Goal: Transaction & Acquisition: Book appointment/travel/reservation

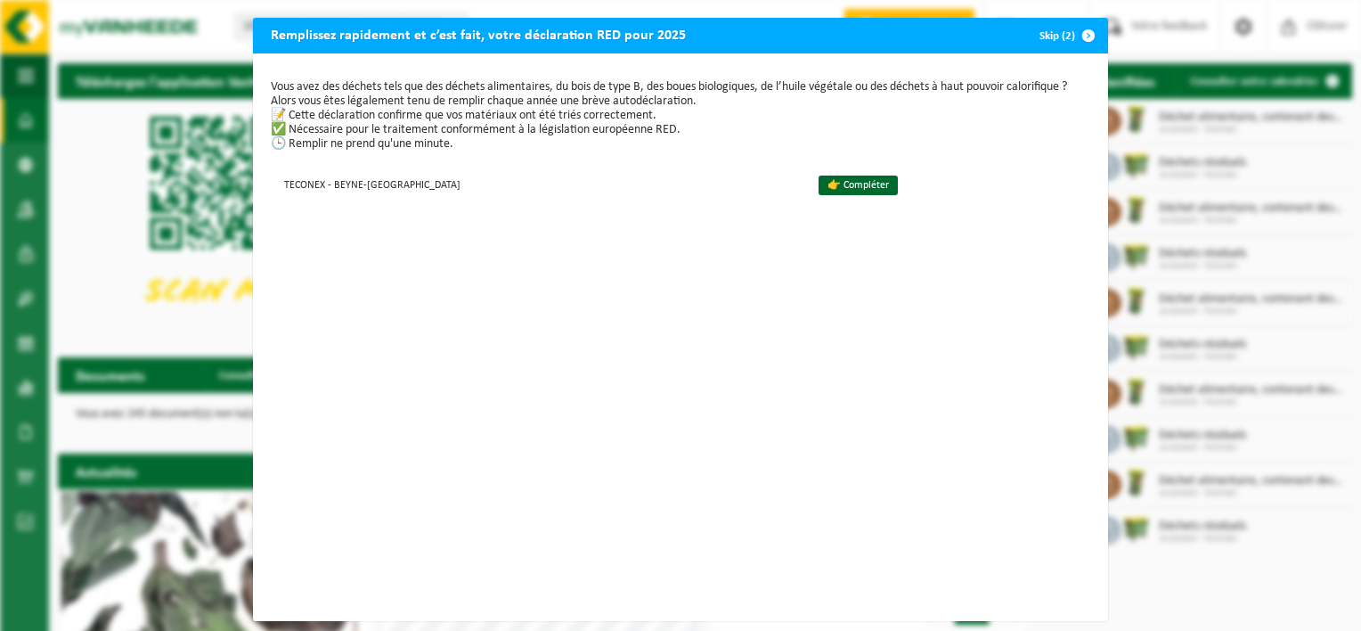
drag, startPoint x: 1047, startPoint y: 36, endPoint x: 999, endPoint y: 253, distance: 222.6
click at [1047, 35] on button "Skip (2)" at bounding box center [1065, 36] width 81 height 36
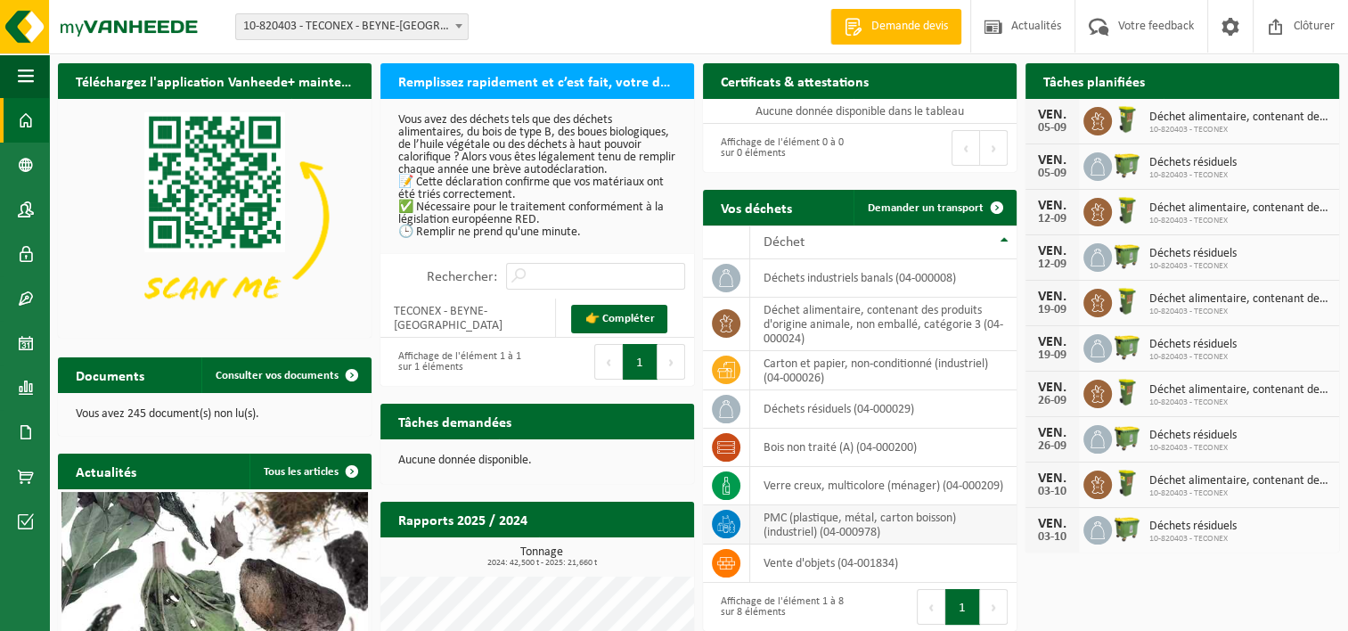
click at [872, 515] on td "PMC (plastique, métal, carton boisson) (industriel) (04-000978)" at bounding box center [883, 524] width 266 height 39
click at [998, 209] on span at bounding box center [997, 208] width 36 height 36
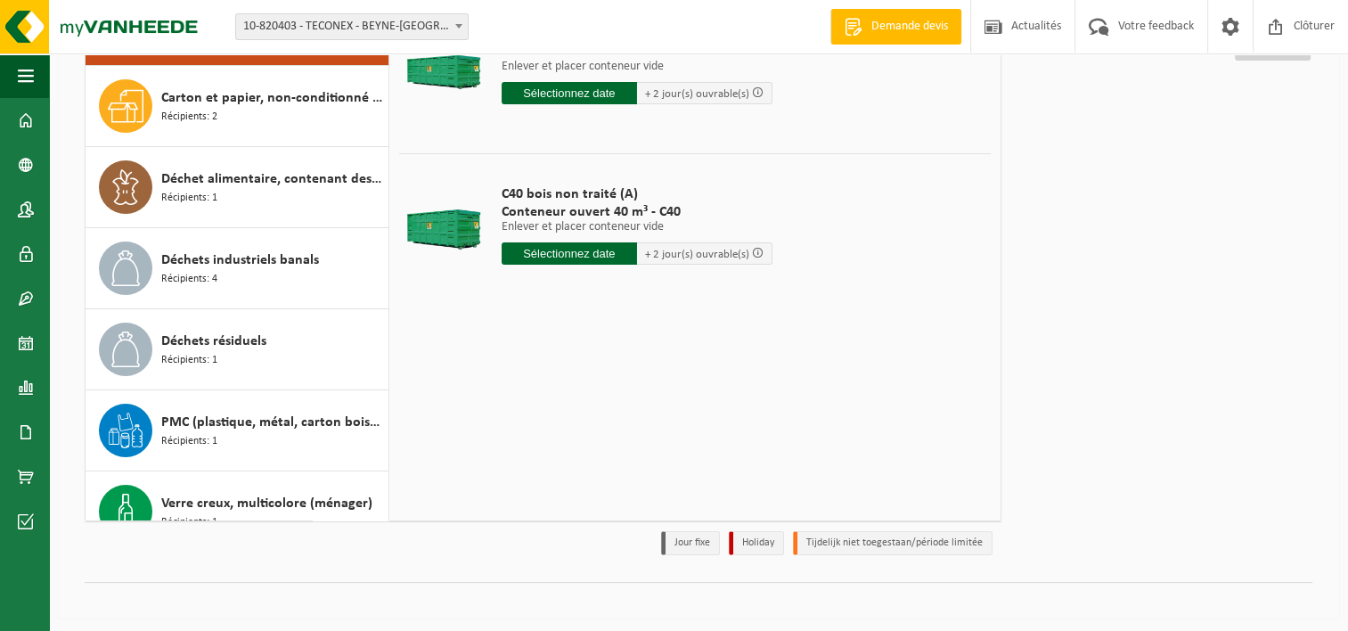
scroll to position [239, 0]
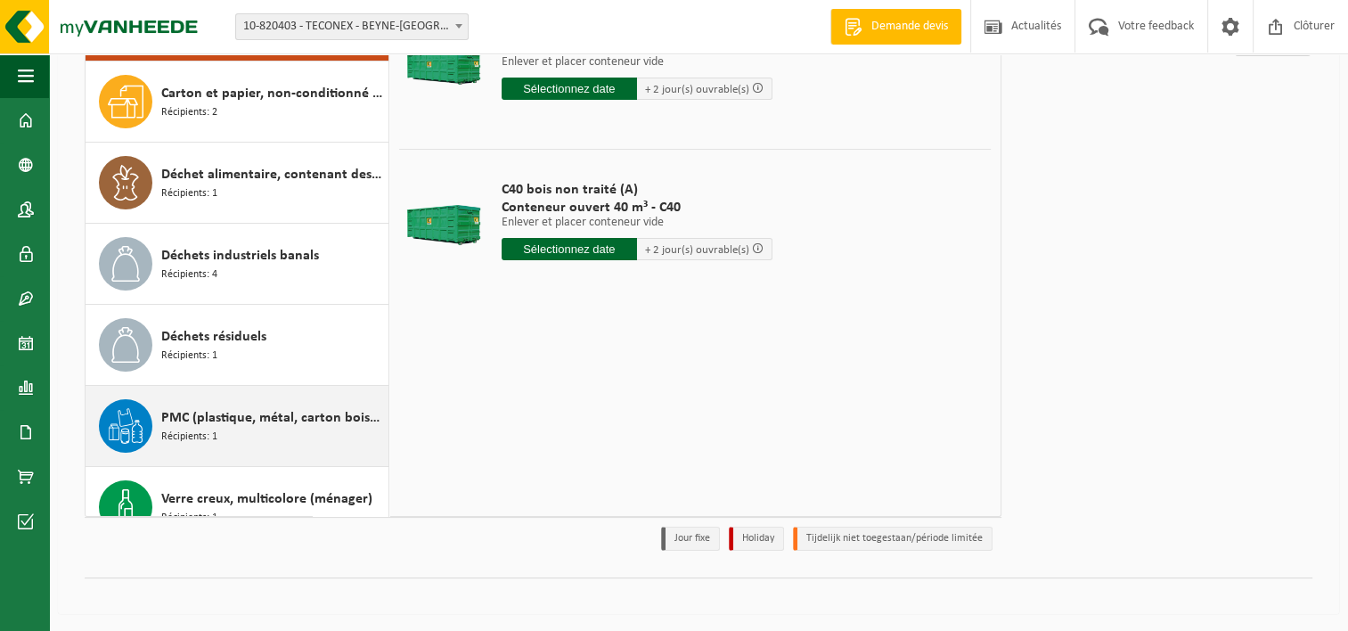
click at [302, 426] on span "PMC (plastique, métal, carton boisson) (industriel)" at bounding box center [272, 417] width 223 height 21
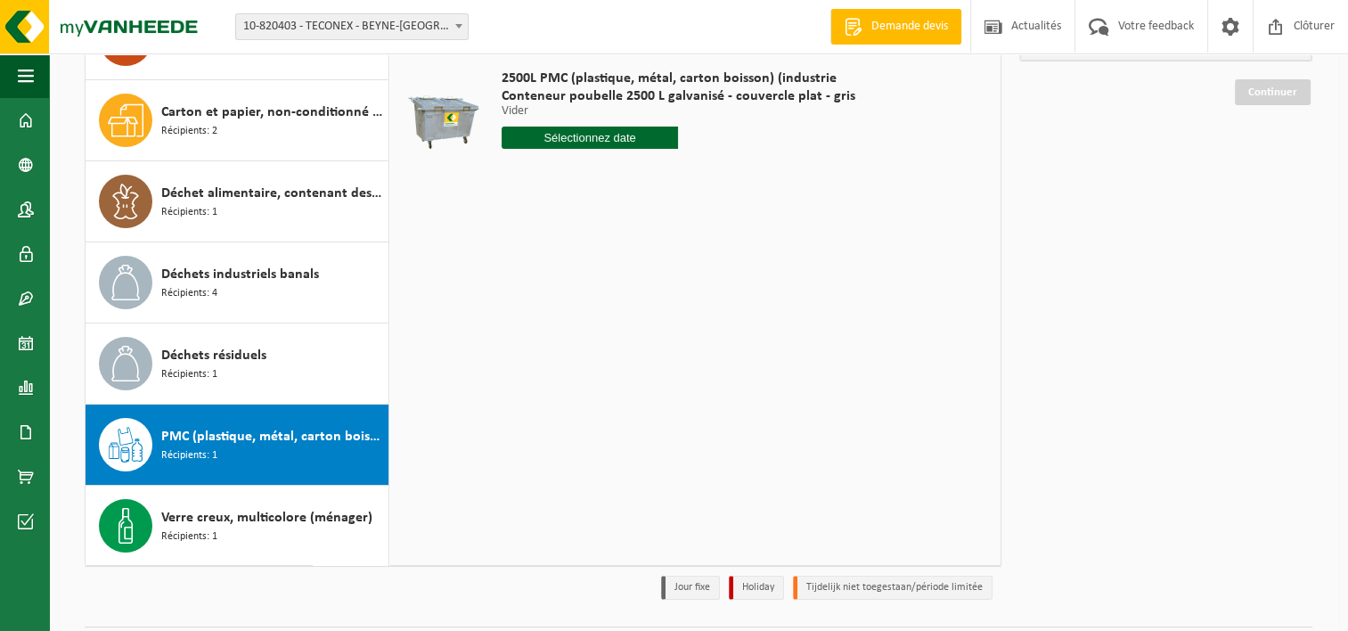
scroll to position [61, 0]
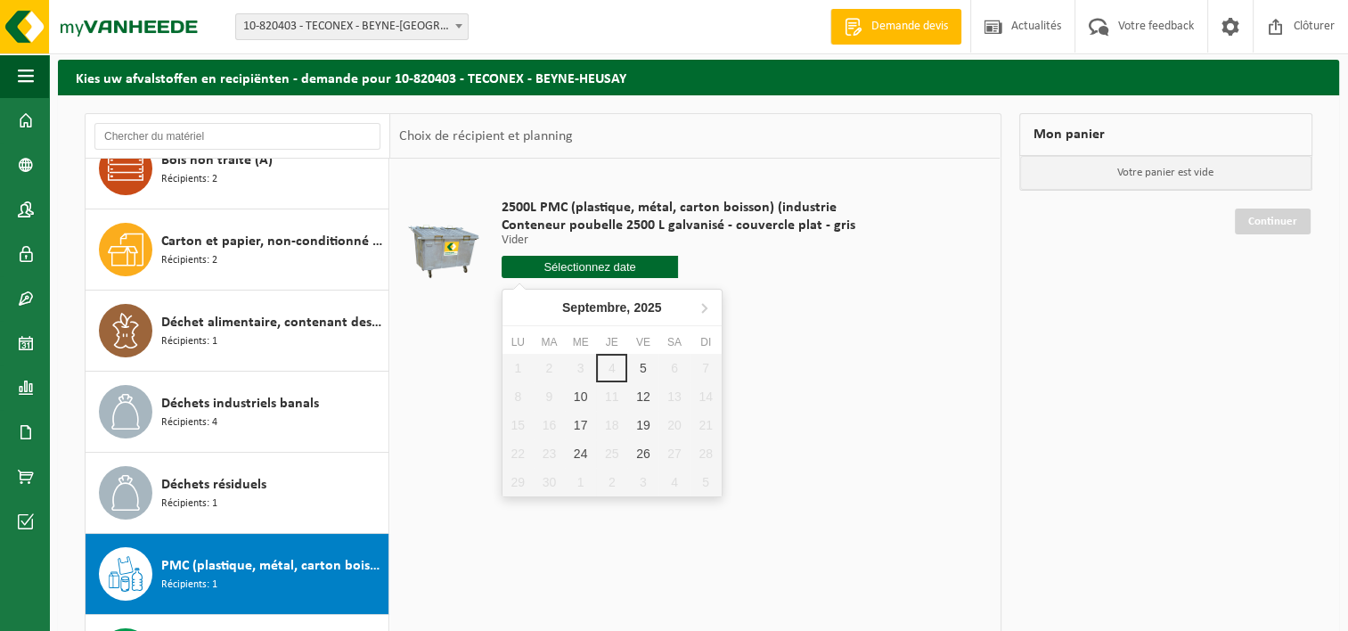
click at [598, 271] on input "text" at bounding box center [589, 267] width 177 height 22
click at [638, 375] on div "5" at bounding box center [642, 368] width 31 height 29
type input "à partir de 2025-09-05"
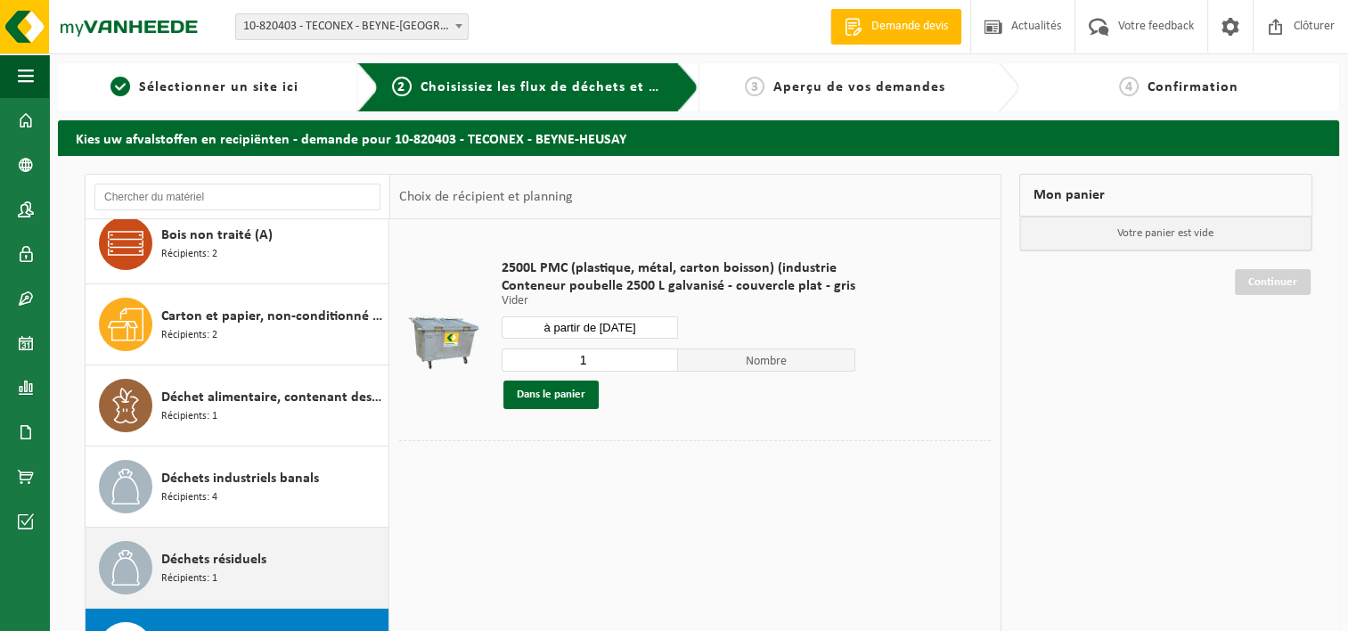
scroll to position [30, 0]
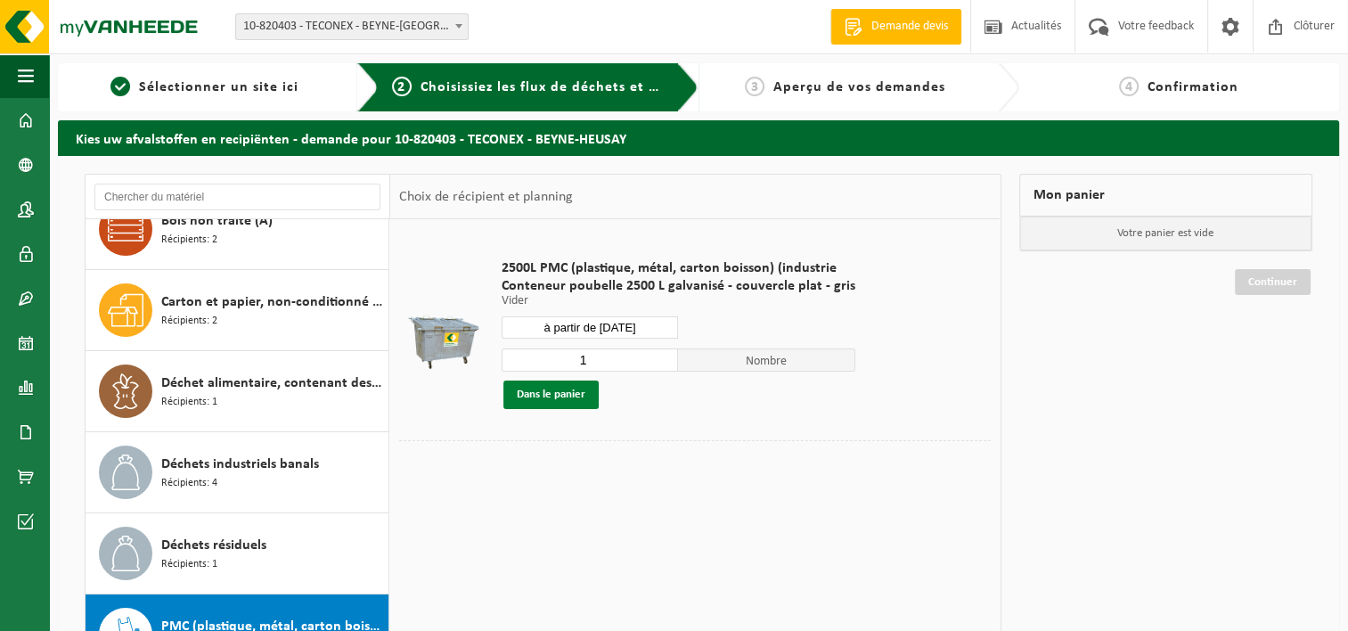
click at [563, 399] on button "Dans le panier" at bounding box center [550, 394] width 95 height 29
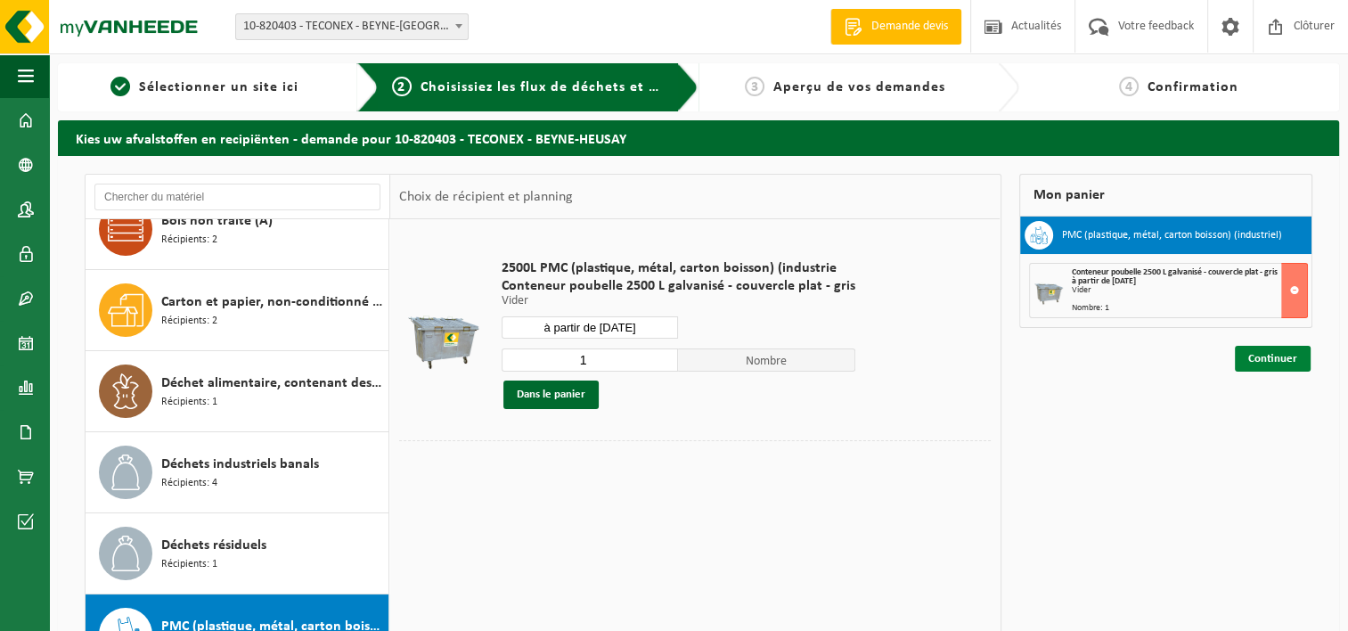
click at [1290, 366] on link "Continuer" at bounding box center [1272, 359] width 76 height 26
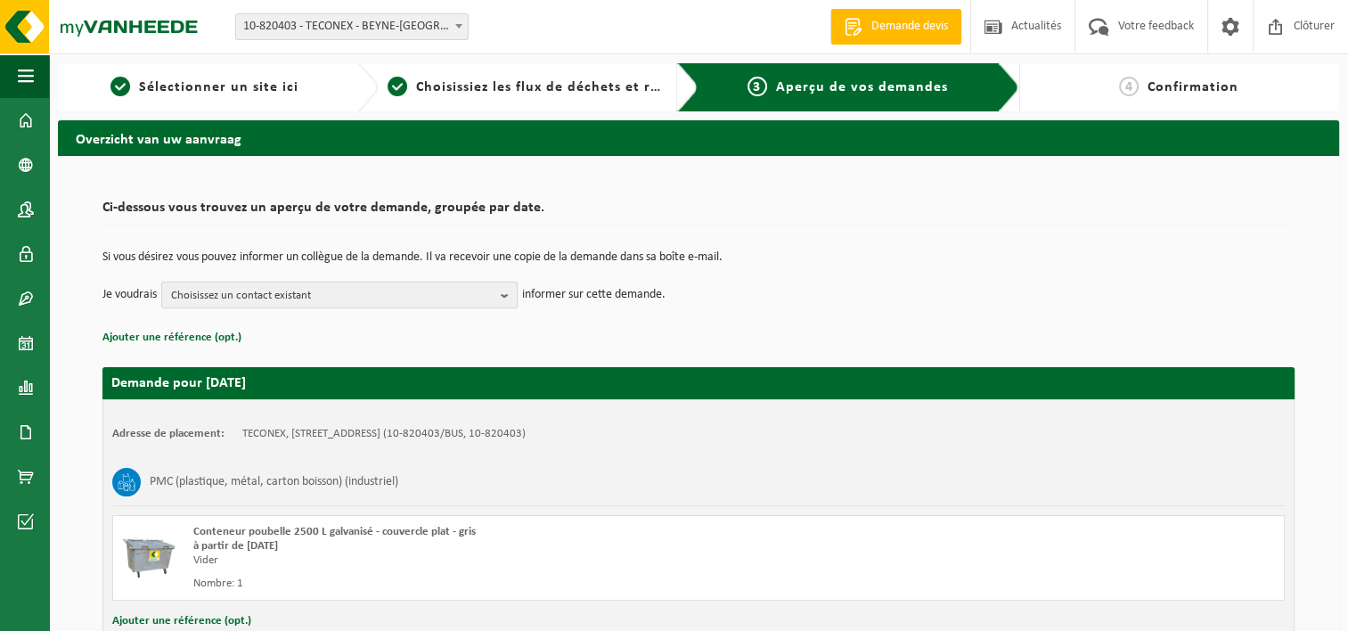
click at [444, 294] on span "Choisissez un contact existant" at bounding box center [332, 295] width 322 height 27
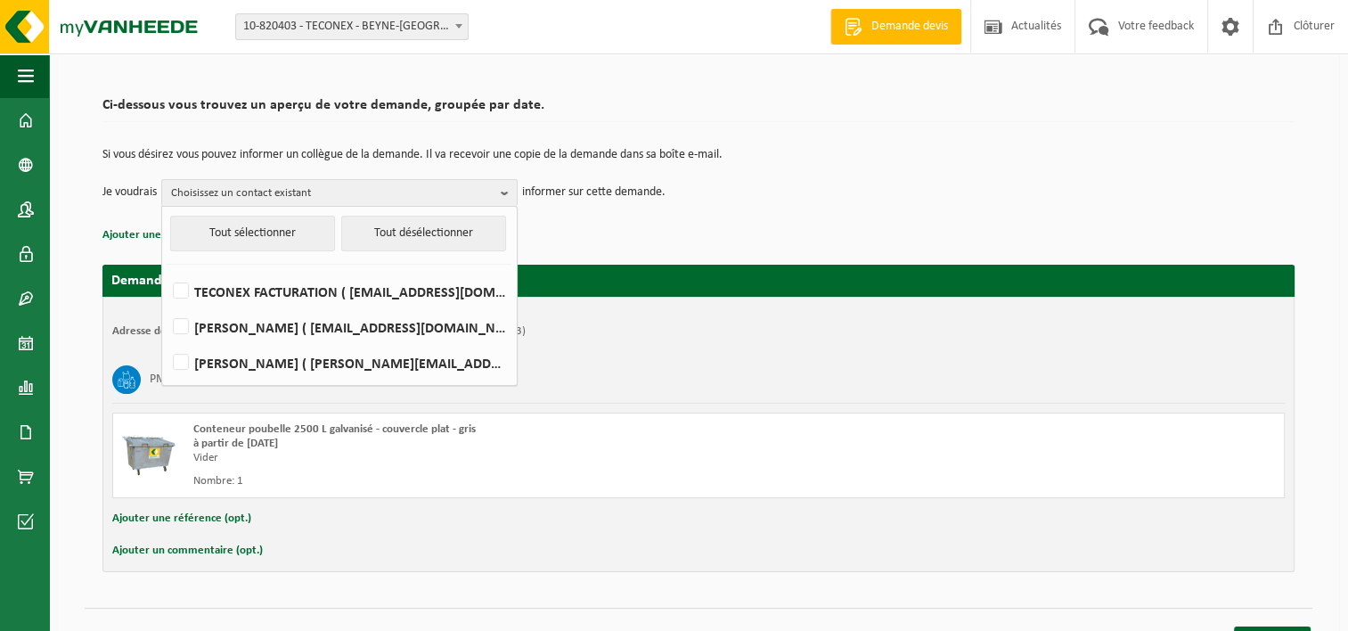
scroll to position [118, 0]
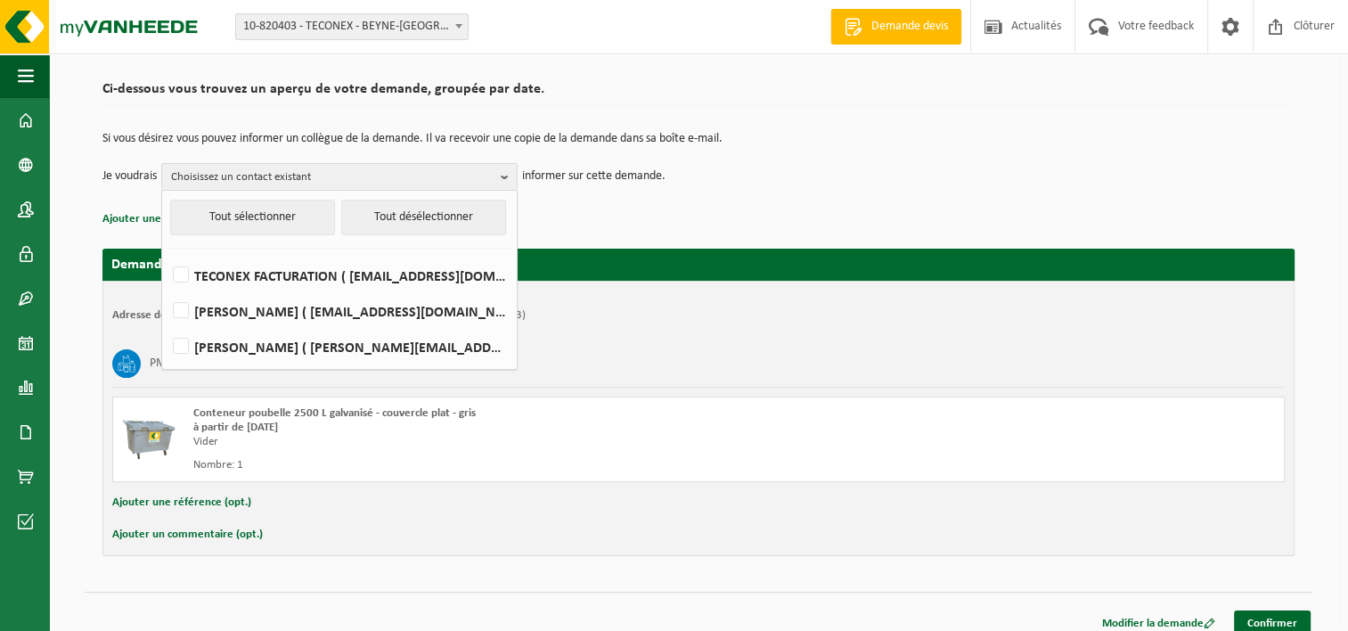
click at [1022, 249] on h2 "Demande pour 2025-09-05" at bounding box center [698, 264] width 1192 height 32
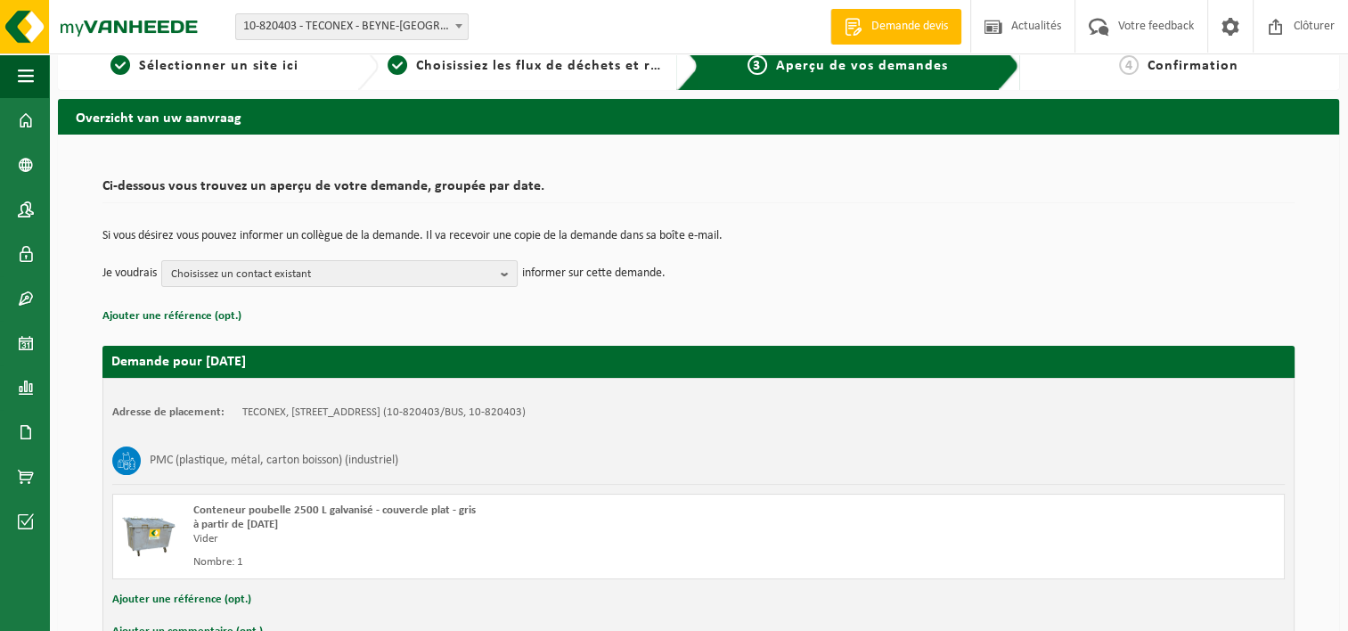
scroll to position [13, 0]
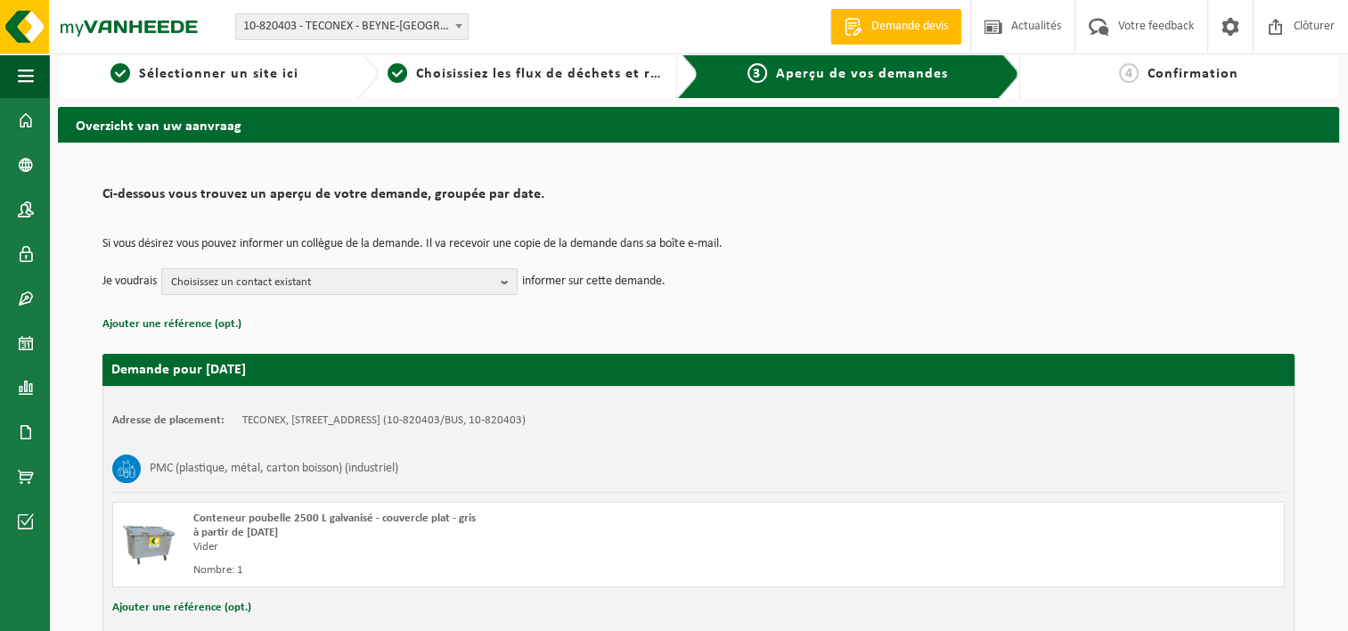
click at [512, 281] on b "button" at bounding box center [509, 281] width 16 height 25
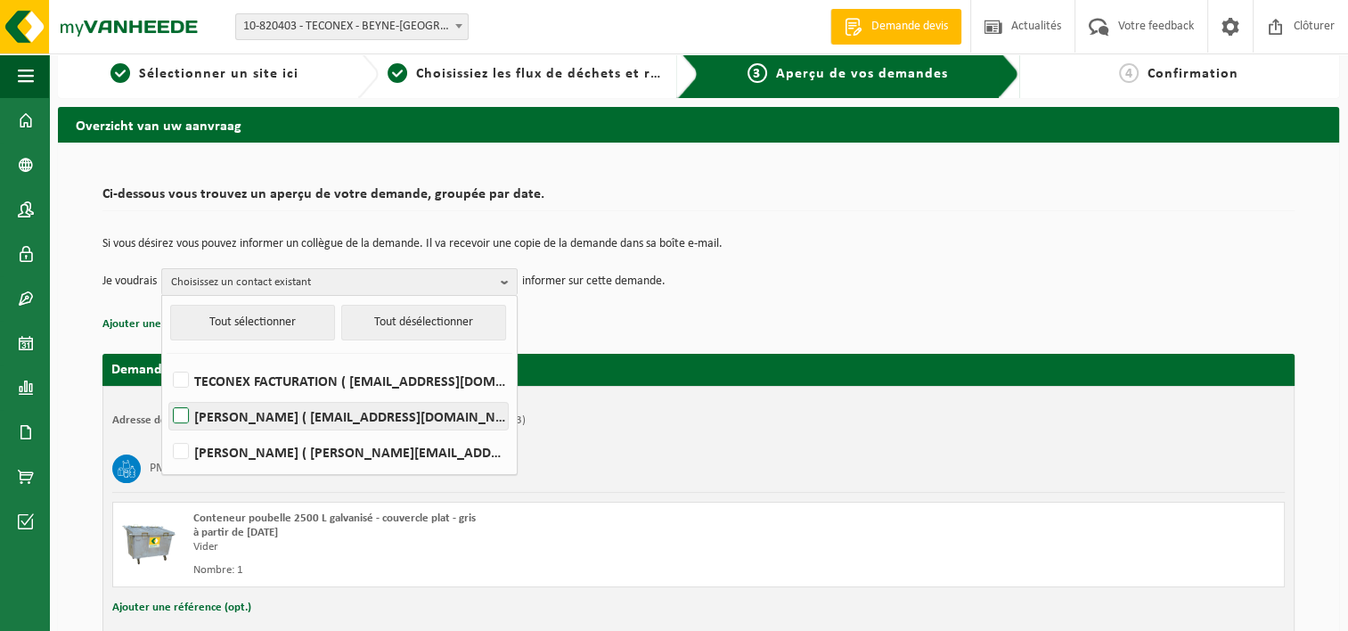
click at [189, 411] on label "SUMATHI Guinchon ( sumathi.guinchon@teconex.be )" at bounding box center [338, 416] width 338 height 27
click at [167, 394] on input "SUMATHI Guinchon ( sumathi.guinchon@teconex.be )" at bounding box center [166, 393] width 1 height 1
checkbox input "true"
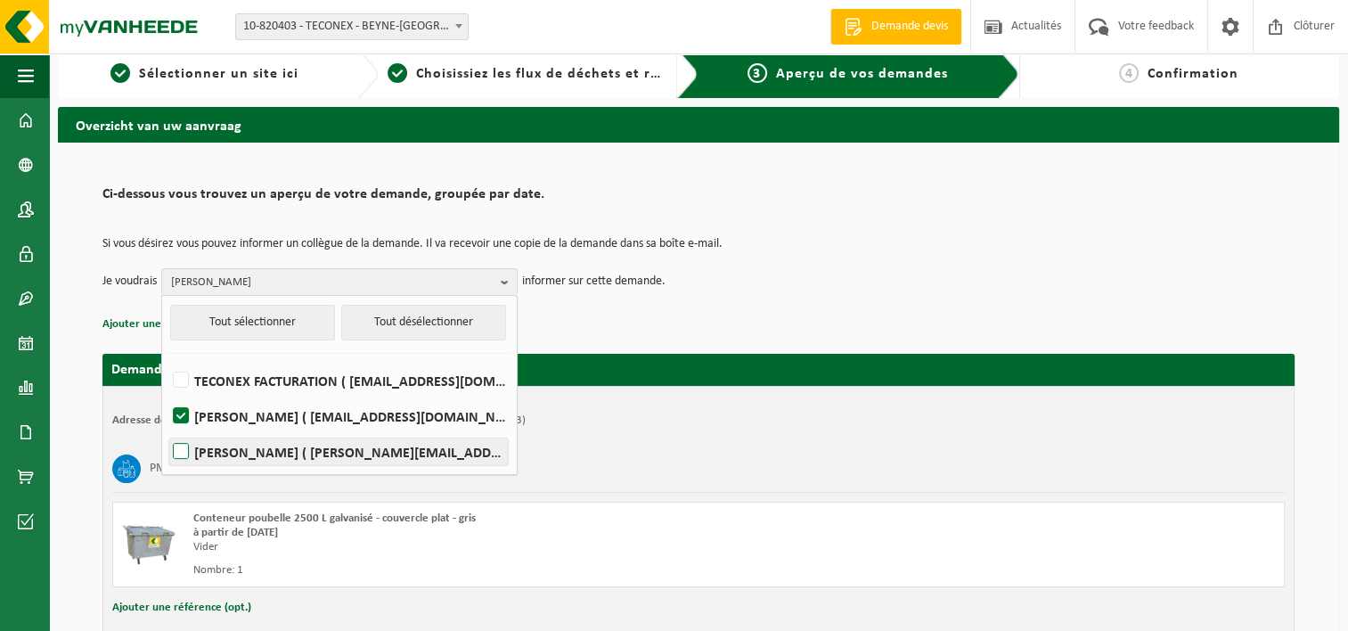
click at [177, 449] on label "FLORENCE MOLITEUR ( florence.moliteur@teconex.be )" at bounding box center [338, 451] width 338 height 27
click at [167, 429] on input "FLORENCE MOLITEUR ( florence.moliteur@teconex.be )" at bounding box center [166, 428] width 1 height 1
checkbox input "true"
click at [872, 280] on td "Je voudrais SUMATHI Guinchon, FLORENCE MOLITEUR Tout sélectionner Tout désélect…" at bounding box center [698, 281] width 1192 height 27
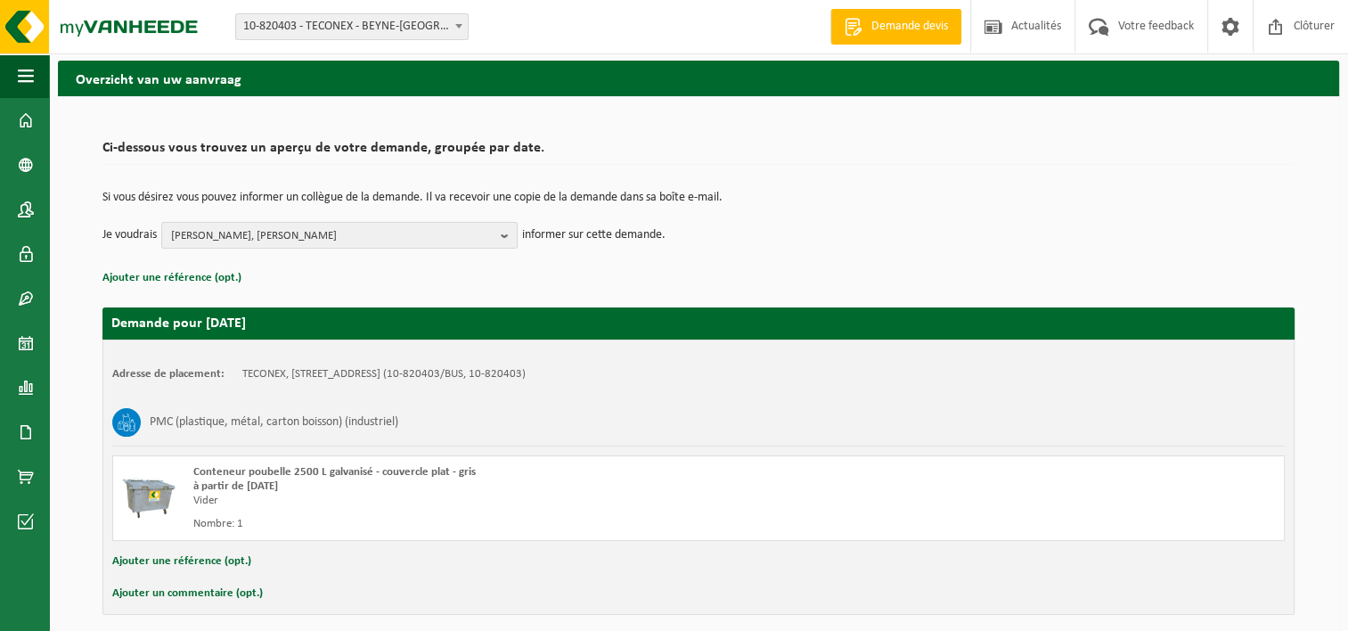
scroll to position [132, 0]
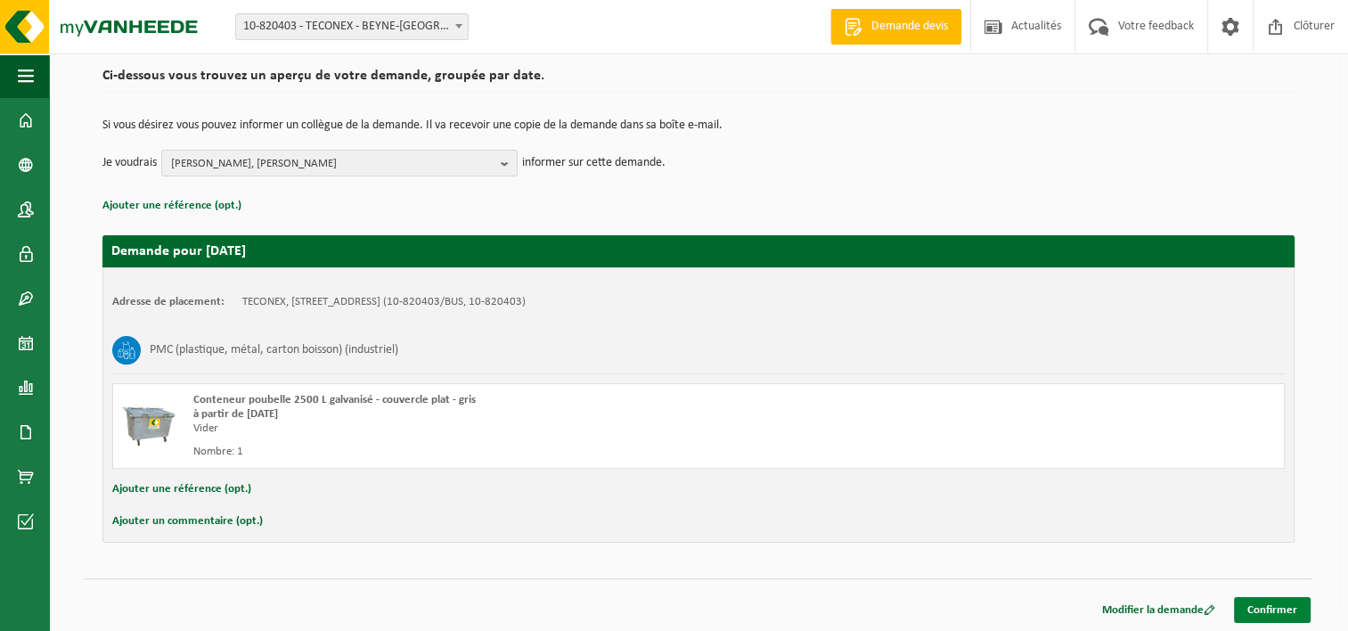
click at [1272, 611] on link "Confirmer" at bounding box center [1272, 610] width 77 height 26
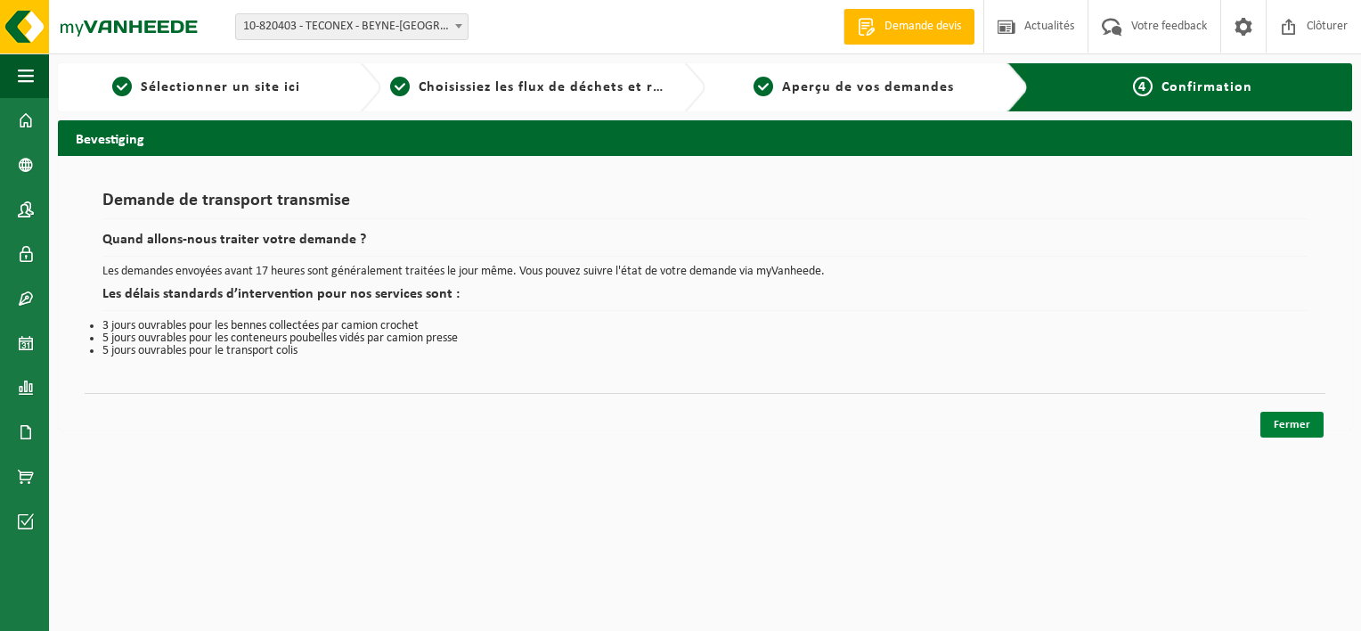
click at [1300, 423] on link "Fermer" at bounding box center [1291, 424] width 63 height 26
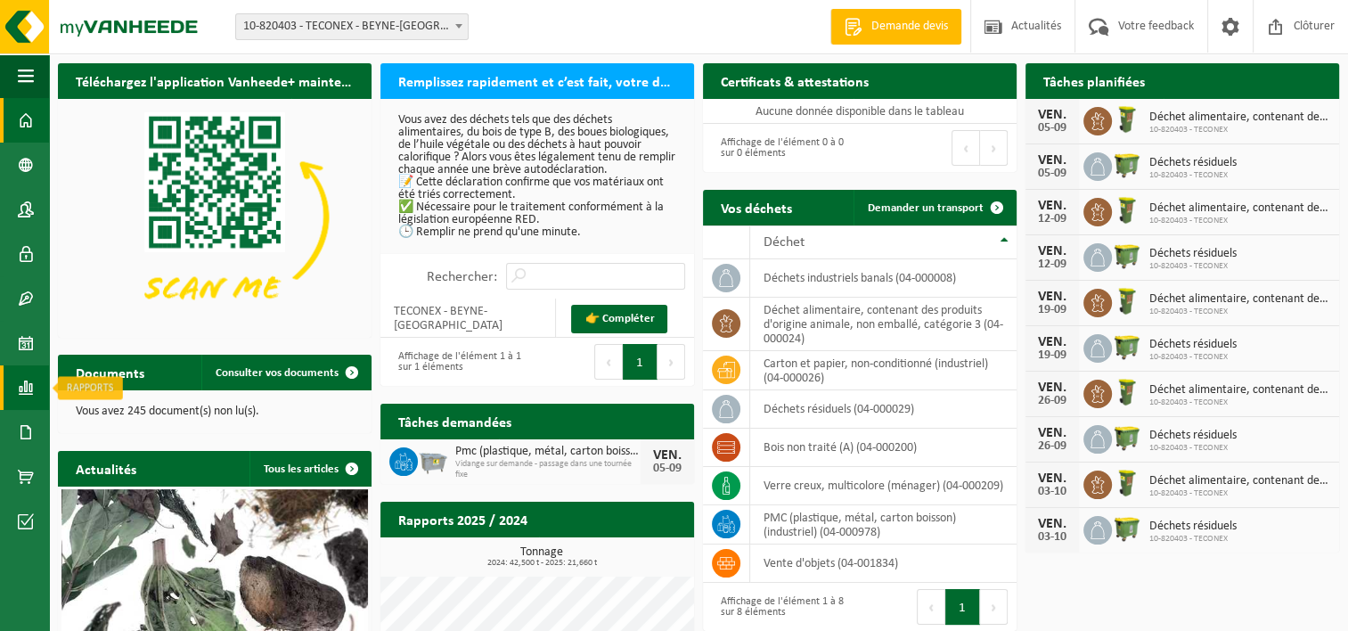
click at [25, 386] on span at bounding box center [26, 387] width 16 height 45
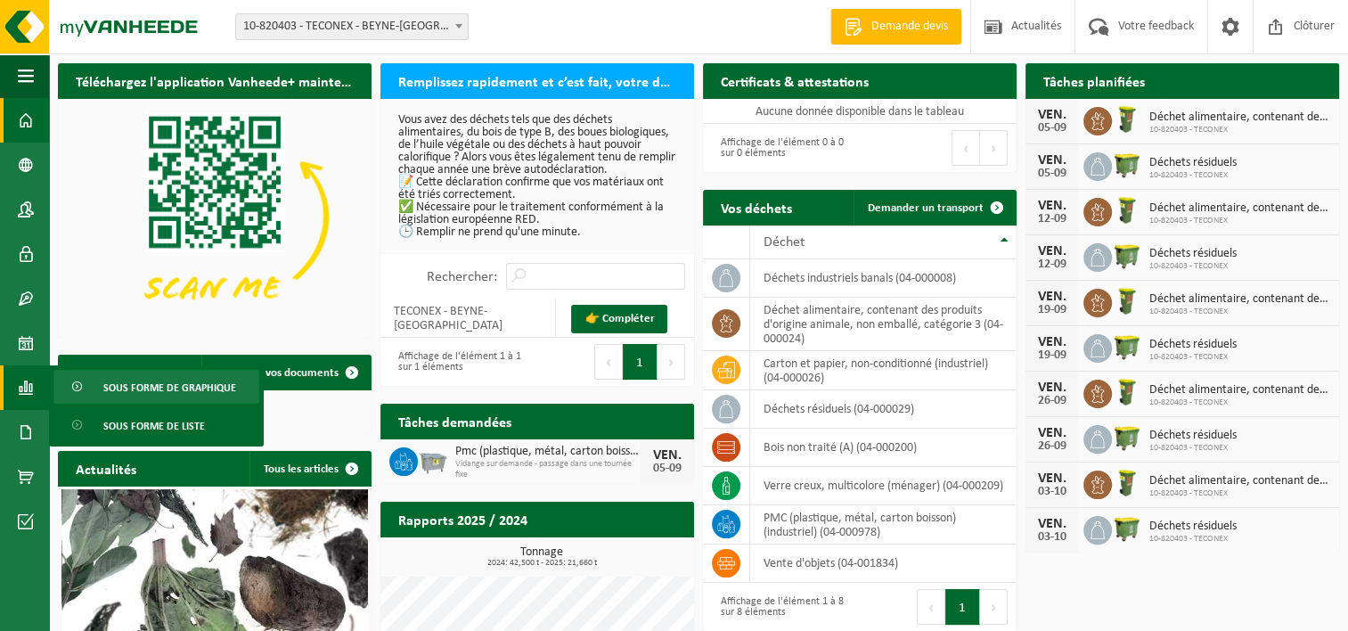
click at [192, 387] on span "Sous forme de graphique" at bounding box center [169, 388] width 133 height 34
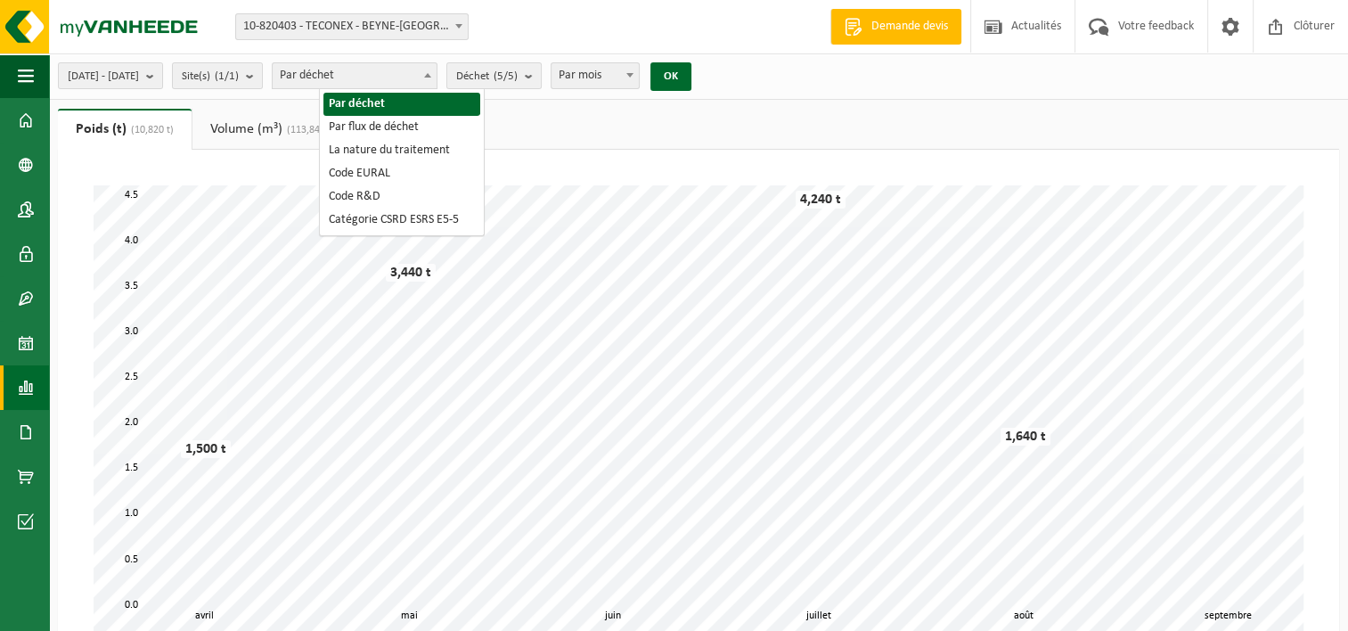
click at [436, 71] on span at bounding box center [428, 74] width 18 height 23
click at [542, 72] on button "Déchet (5/5)" at bounding box center [493, 75] width 95 height 27
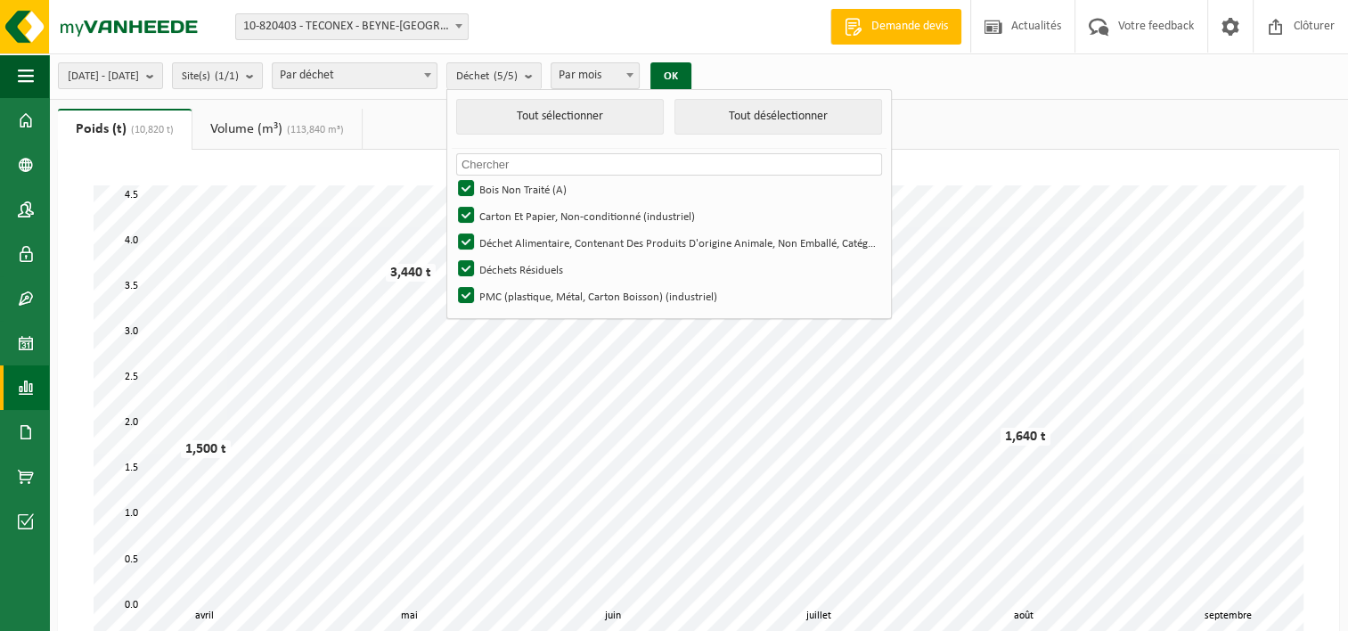
drag, startPoint x: 1033, startPoint y: 66, endPoint x: 1024, endPoint y: 71, distance: 10.4
click at [1033, 66] on div "[DATE] - [DATE] Mois actuel Mois précédent Les 6 derniers mois Année actuelle L…" at bounding box center [698, 76] width 1299 height 46
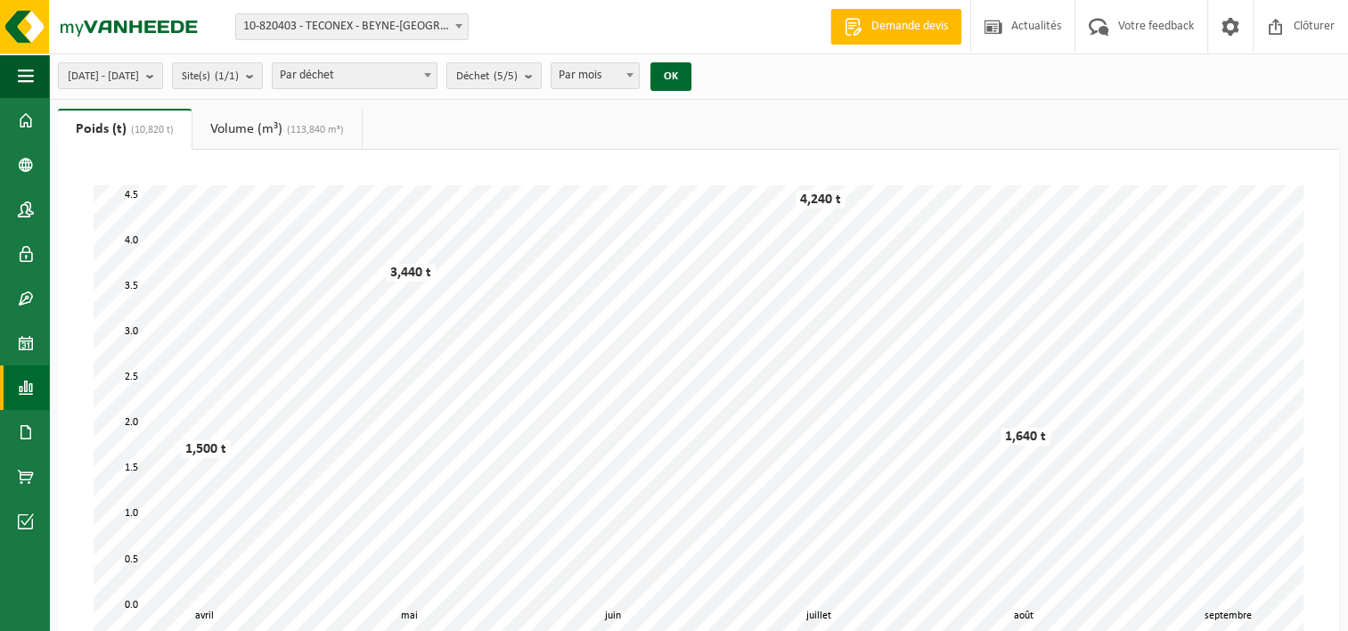
click at [239, 135] on link "Volume (m³) (113,840 m³)" at bounding box center [276, 129] width 169 height 41
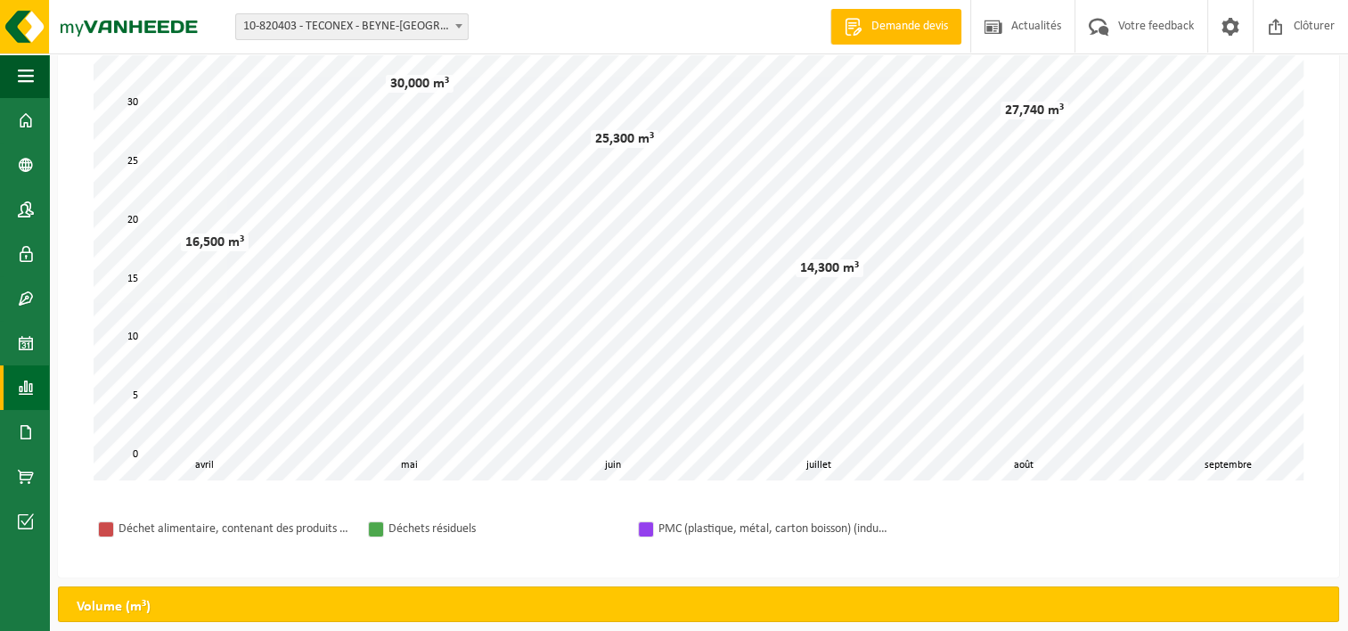
scroll to position [148, 0]
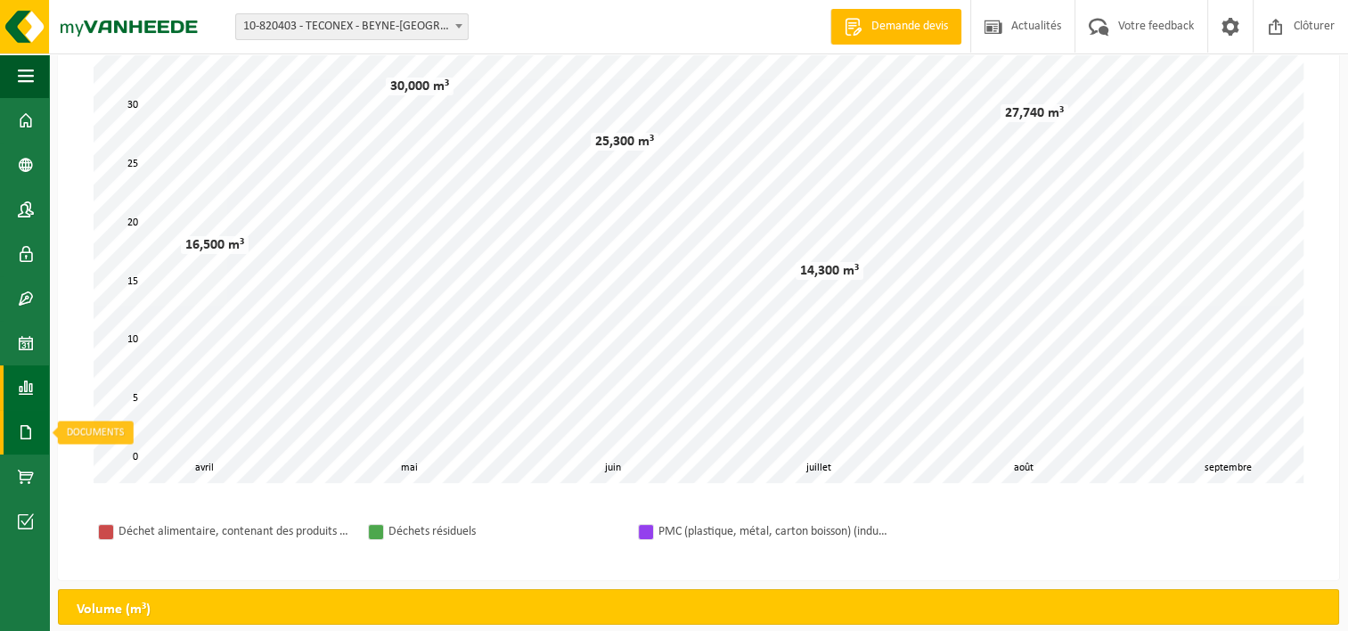
click at [34, 429] on link "Documents" at bounding box center [24, 432] width 49 height 45
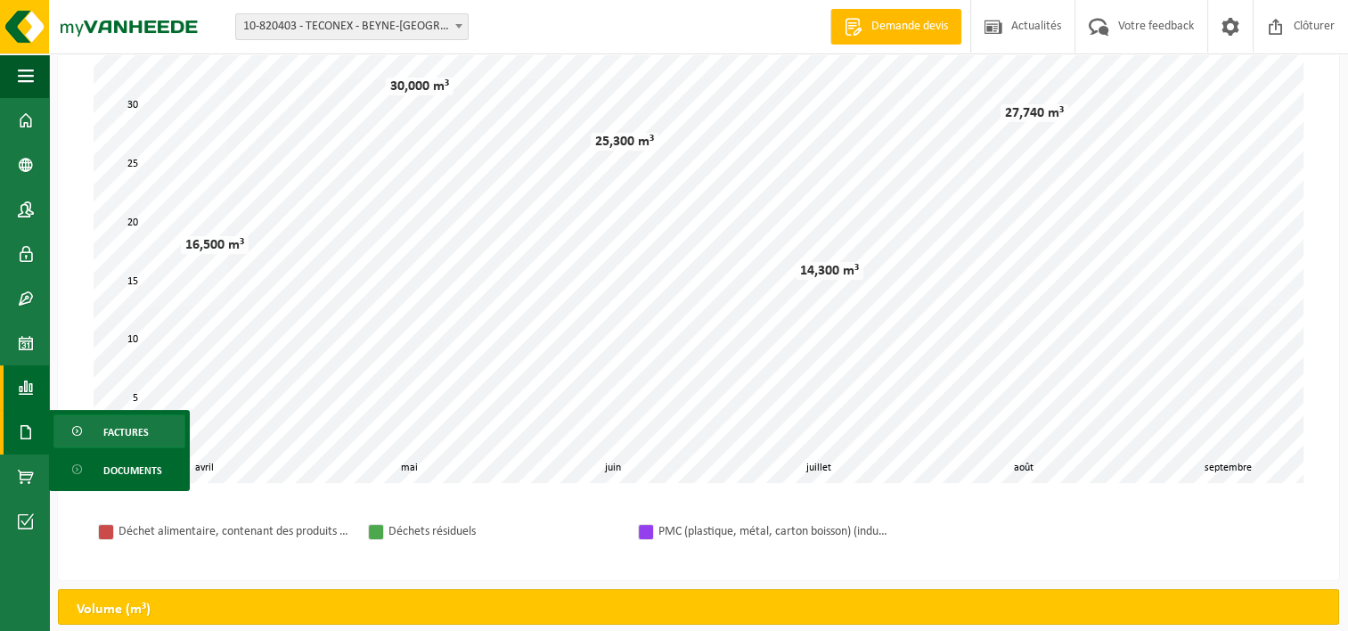
click at [128, 440] on span "Factures" at bounding box center [125, 432] width 45 height 34
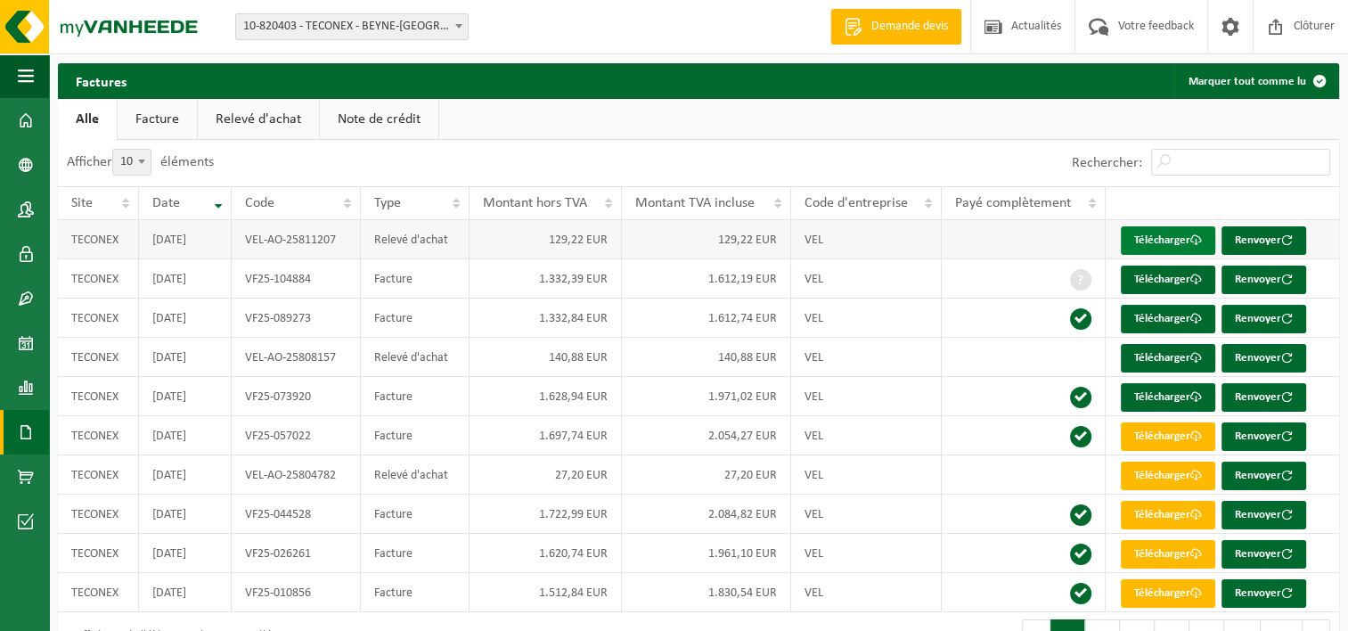
click at [1196, 239] on span at bounding box center [1196, 240] width 12 height 12
click at [1173, 394] on link "Télécharger" at bounding box center [1167, 397] width 94 height 29
